Goal: Task Accomplishment & Management: Use online tool/utility

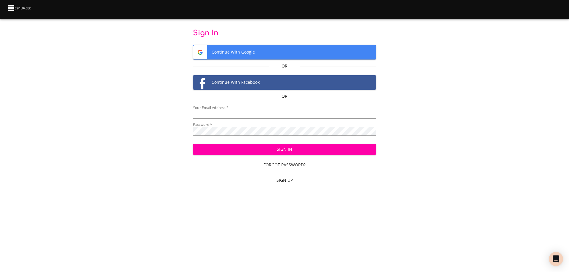
type input "[EMAIL_ADDRESS][DOMAIN_NAME]"
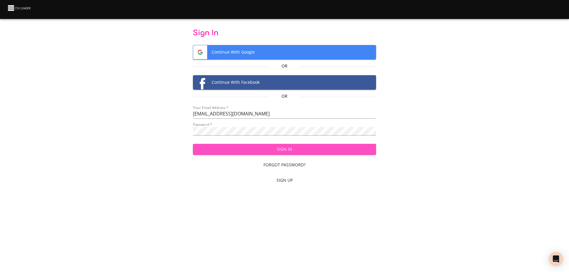
click at [277, 149] on span "Sign In" at bounding box center [285, 149] width 174 height 7
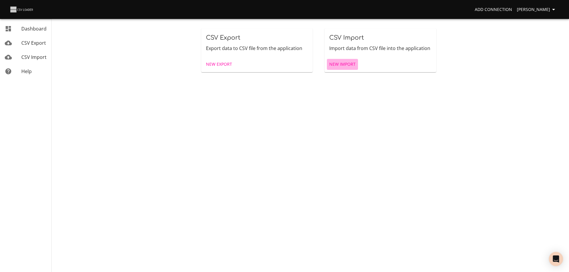
click at [351, 62] on span "New Import" at bounding box center [342, 64] width 26 height 7
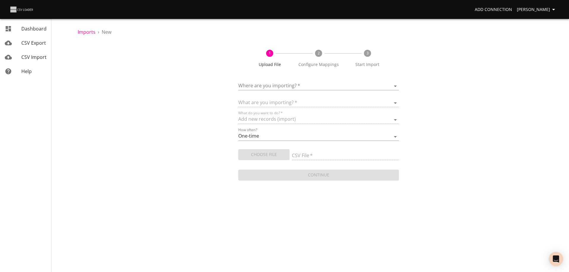
click at [307, 84] on body "Add Connection [PERSON_NAME] Dashboard CSV Export CSV Import Help Imports › New…" at bounding box center [284, 136] width 569 height 272
click at [295, 86] on div "HubSpot" at bounding box center [327, 87] width 135 height 14
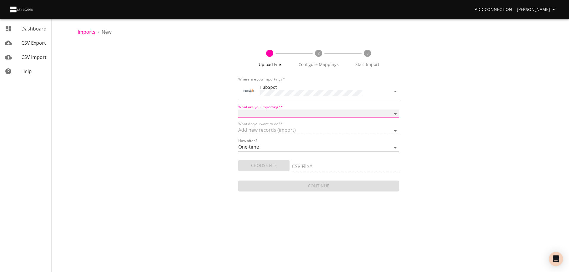
click at [290, 114] on select "Calls Companies Contacts Deals Emails Line items Meetings Notes Products Tasks …" at bounding box center [318, 114] width 161 height 9
select select "deals"
click at [238, 110] on select "Calls Companies Contacts Deals Emails Line items Meetings Notes Products Tasks …" at bounding box center [318, 114] width 161 height 9
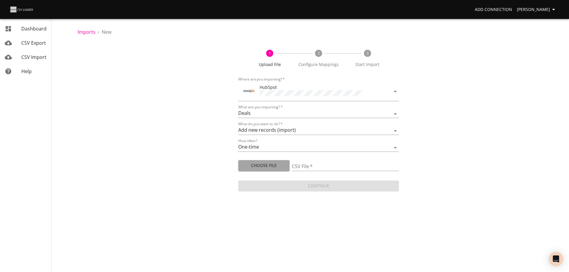
click at [268, 163] on span "Choose File" at bounding box center [264, 165] width 42 height 7
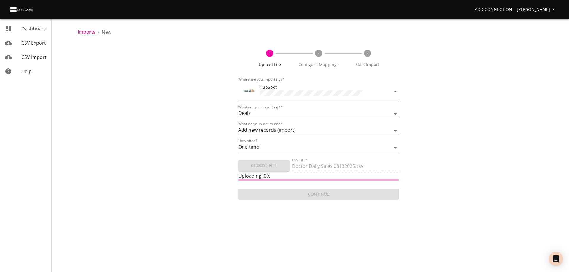
type input "Doctor Daily Sales 08132025.csv"
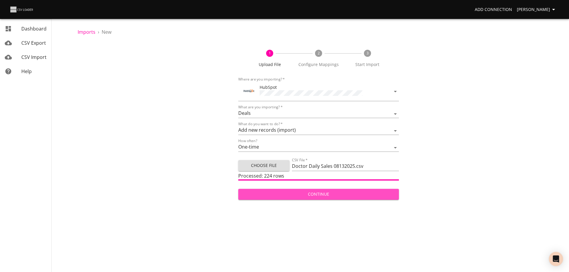
click at [325, 192] on span "Continue" at bounding box center [318, 194] width 151 height 7
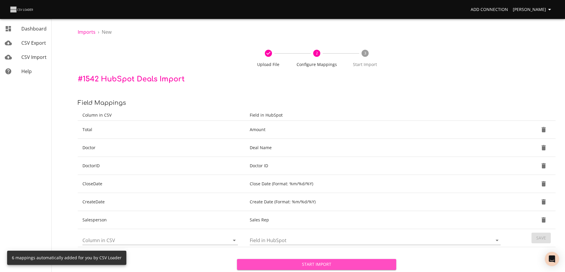
click at [314, 266] on span "Start Import" at bounding box center [317, 264] width 150 height 7
